Goal: Transaction & Acquisition: Purchase product/service

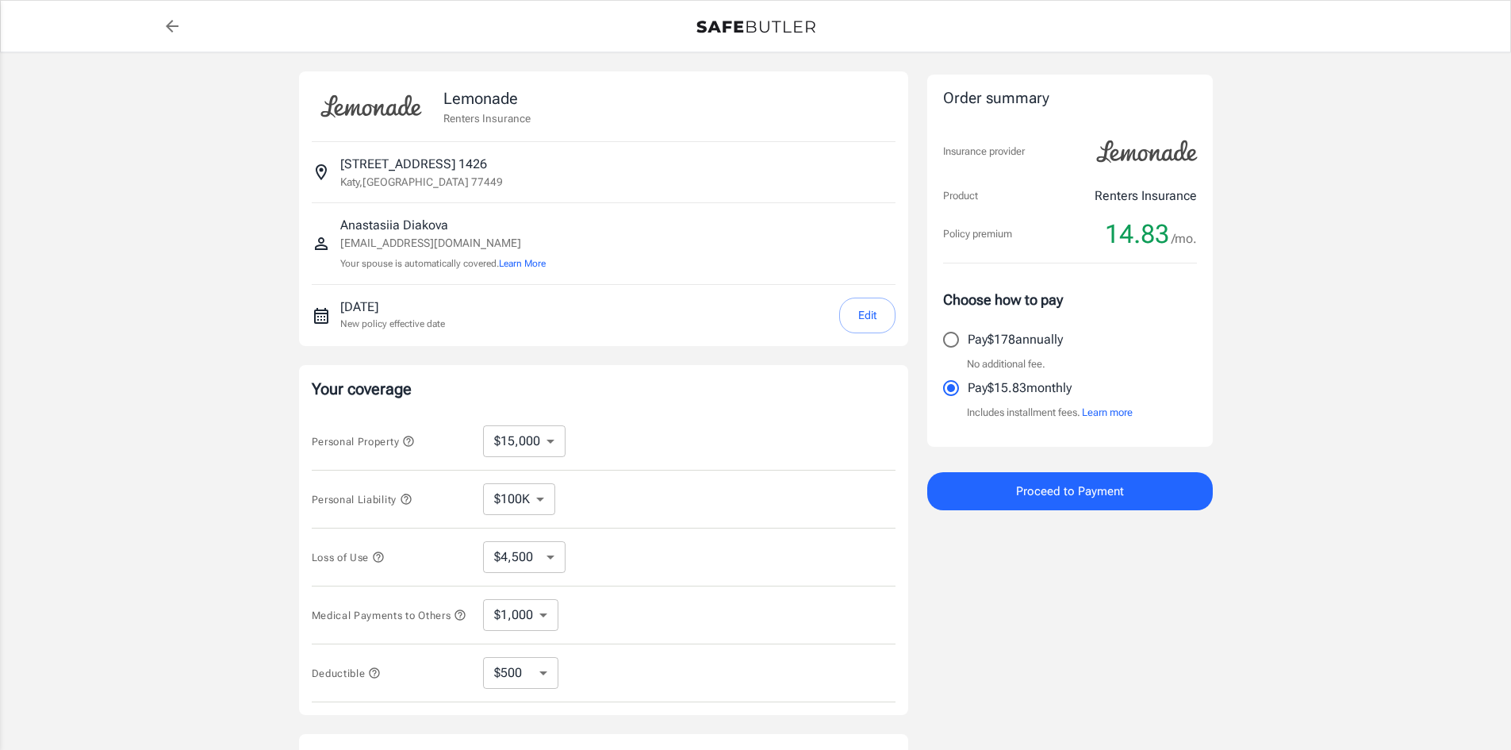
select select "15000"
select select "500"
click at [1160, 489] on button "Proceed to Payment" at bounding box center [1070, 491] width 286 height 38
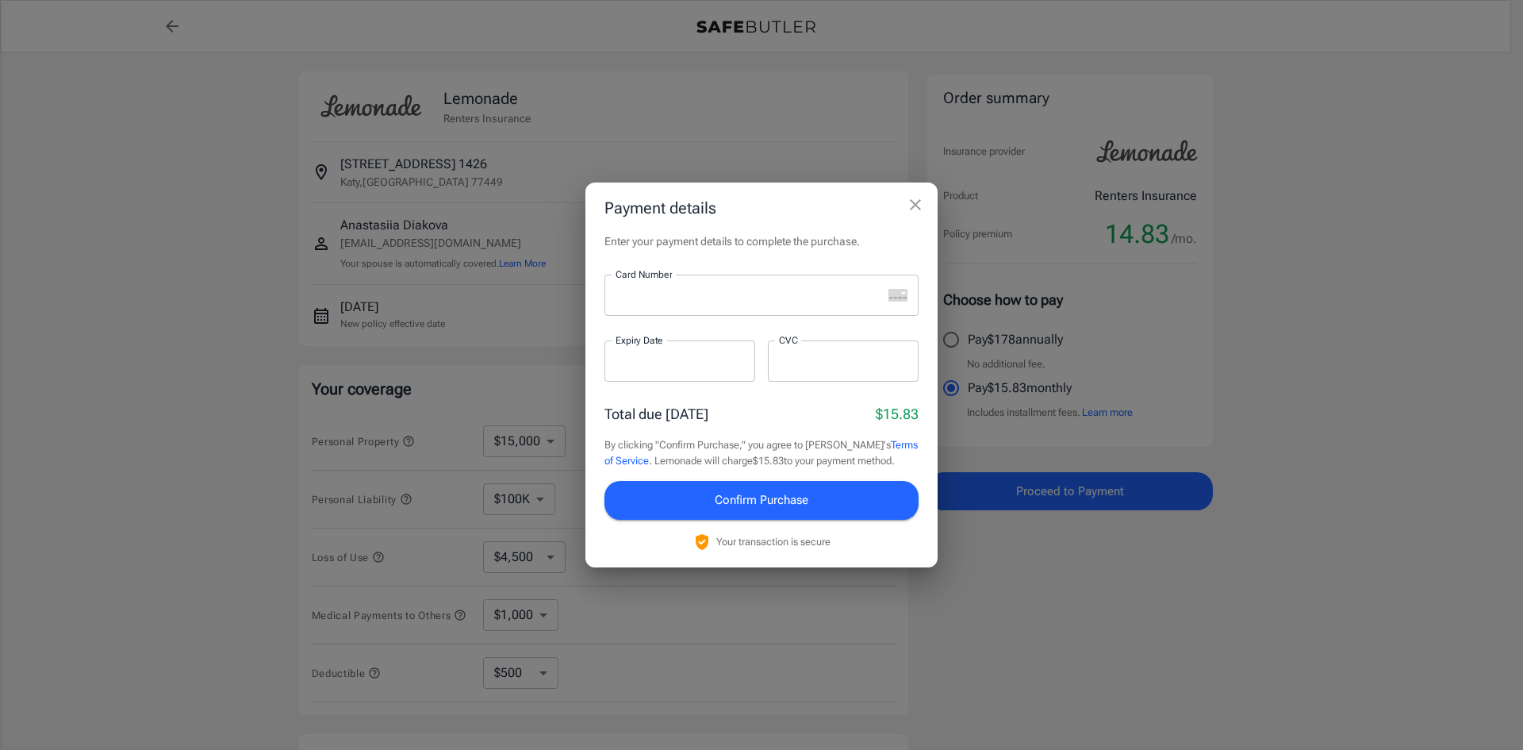
click at [816, 309] on div at bounding box center [744, 294] width 278 height 41
click at [748, 410] on div "Total due [DATE] $15.83" at bounding box center [762, 413] width 314 height 21
click at [724, 486] on button "Confirm Purchase" at bounding box center [762, 500] width 314 height 38
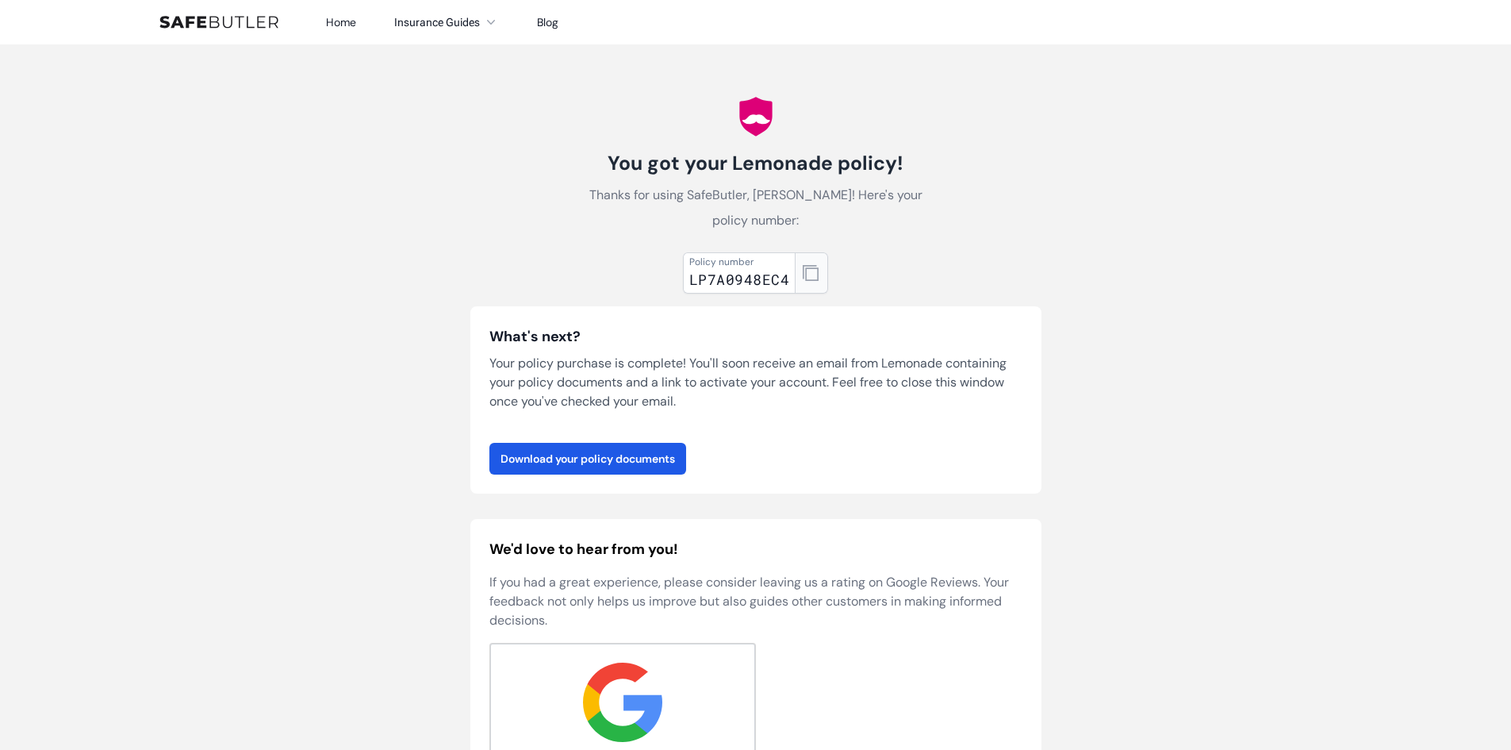
click at [817, 264] on button "button" at bounding box center [811, 272] width 33 height 41
click at [659, 459] on link "Download your policy documents" at bounding box center [587, 459] width 197 height 32
click at [807, 271] on icon "button" at bounding box center [811, 273] width 16 height 16
click at [523, 364] on p "Your policy purchase is complete! You'll soon receive an email from Lemonade co…" at bounding box center [755, 382] width 533 height 57
click at [755, 111] on icon at bounding box center [755, 116] width 33 height 39
